Goal: Transaction & Acquisition: Purchase product/service

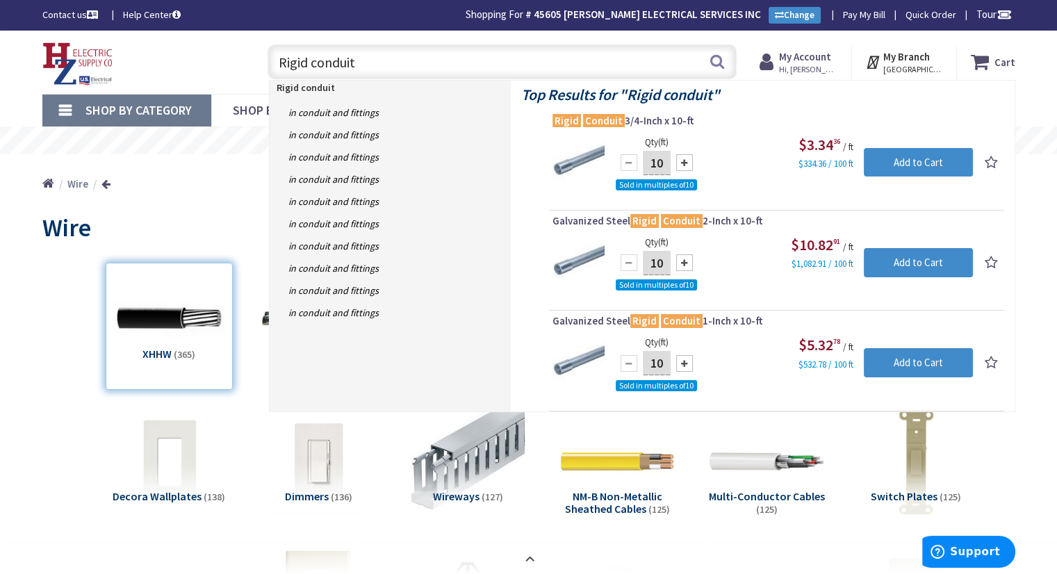
drag, startPoint x: 281, startPoint y: 78, endPoint x: 235, endPoint y: 84, distance: 46.2
click at [235, 84] on div "Toggle Nav Rigid conduit Rigid conduit Search Cart My Cart Close" at bounding box center [528, 62] width 993 height 47
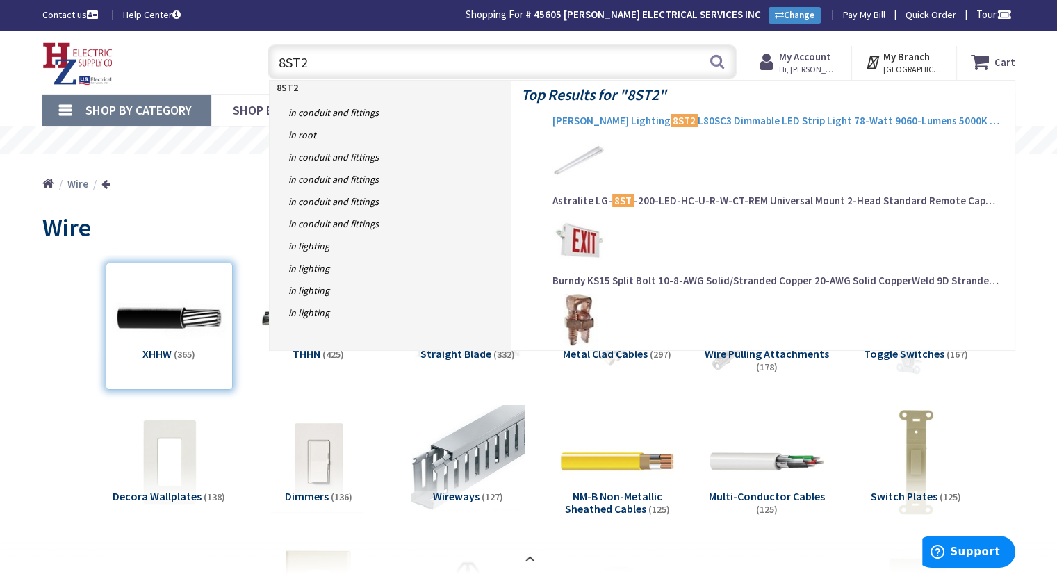
type input "8ST2"
click at [622, 119] on span "[PERSON_NAME] Lighting 8ST2 L80SC3 Dimmable LED Strip Light 78-Watt 9060-Lumens…" at bounding box center [776, 121] width 448 height 14
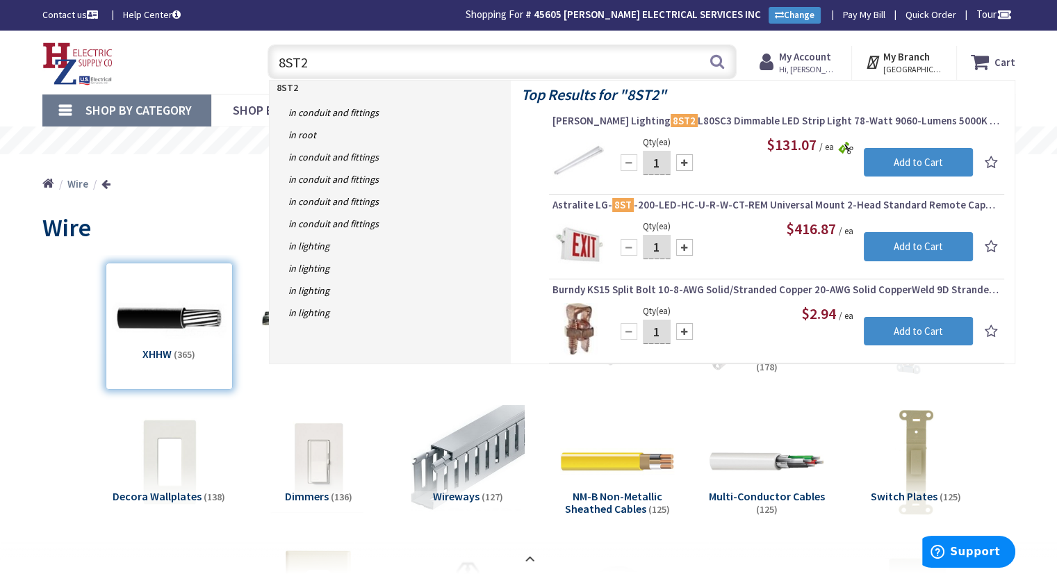
click at [602, 120] on span "[PERSON_NAME] Lighting 8ST2 L80SC3 Dimmable LED Strip Light 78-Watt 9060-Lumens…" at bounding box center [776, 121] width 448 height 14
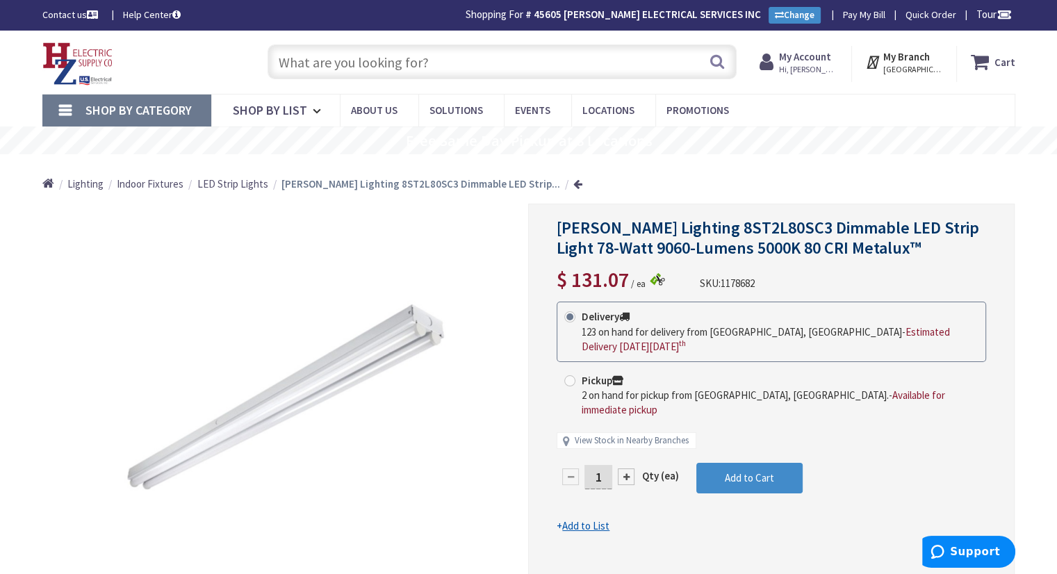
click at [74, 53] on img at bounding box center [77, 63] width 71 height 43
